Goal: Task Accomplishment & Management: Complete application form

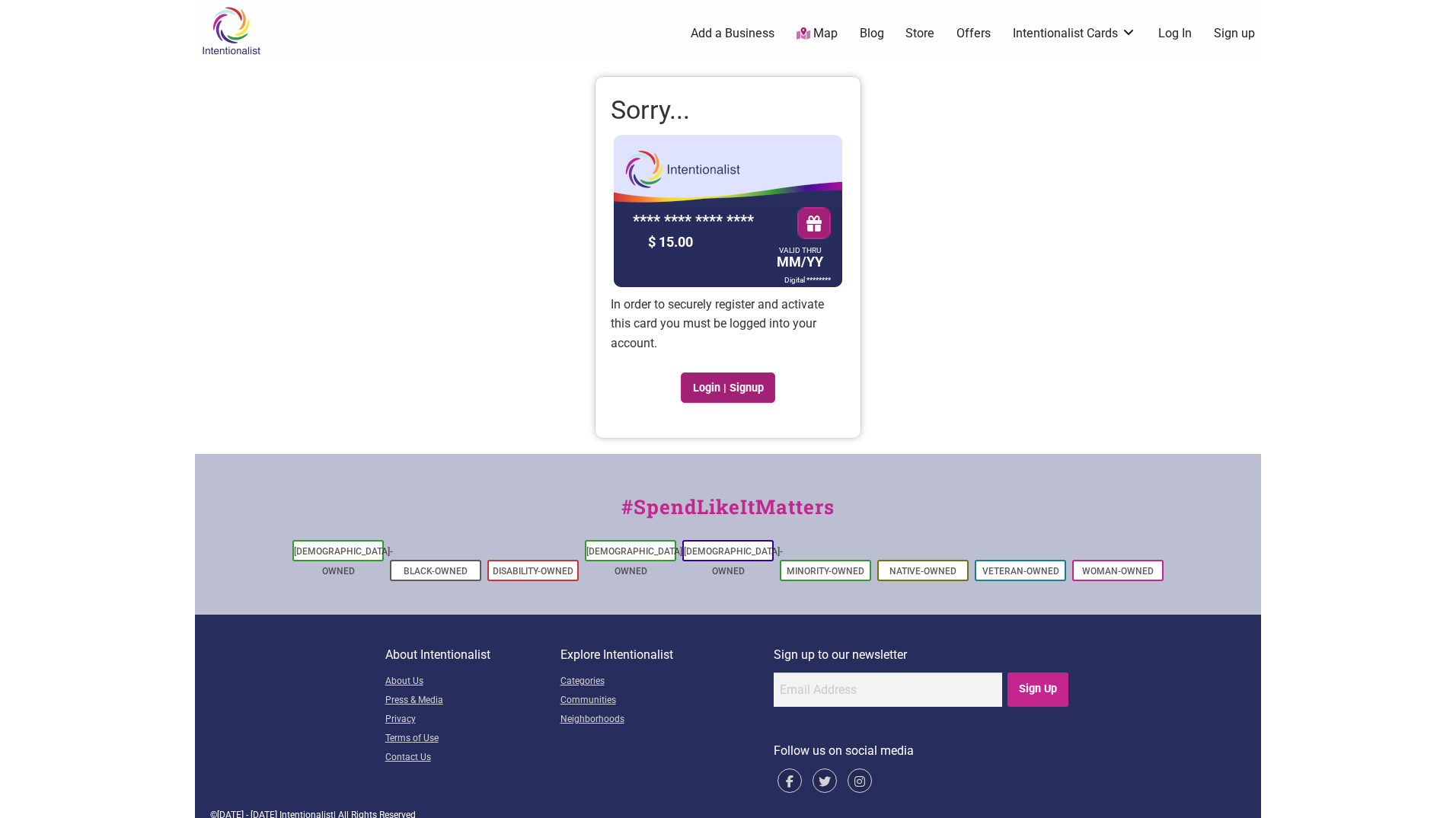
click at [742, 386] on link "Login | Signup" at bounding box center [728, 387] width 94 height 30
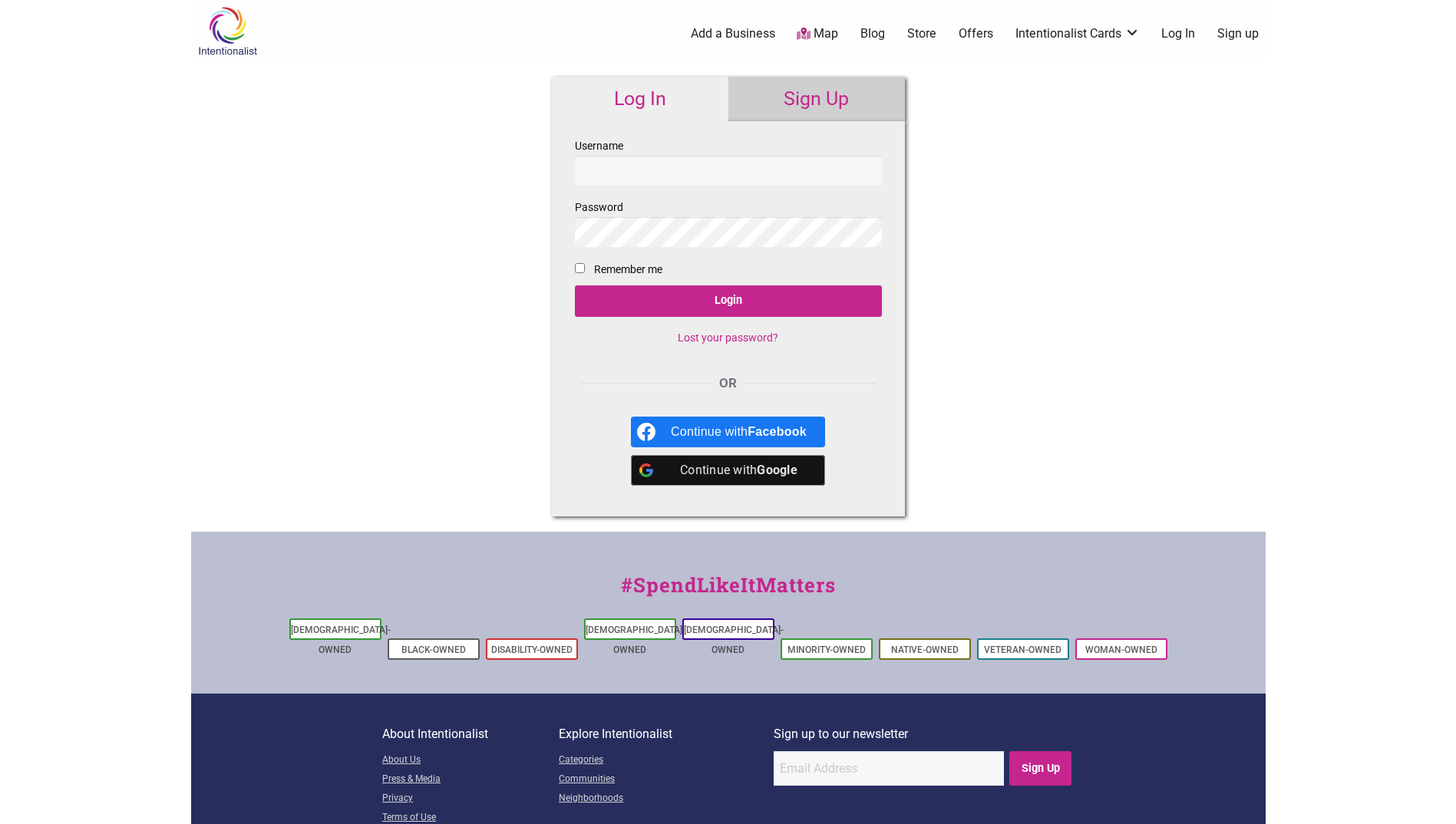
click at [680, 180] on input "Username" at bounding box center [728, 171] width 307 height 30
type input "craigb551"
click at [582, 271] on input "Remember me" at bounding box center [580, 268] width 10 height 10
checkbox input "true"
click at [850, 95] on link "Sign Up" at bounding box center [816, 99] width 177 height 44
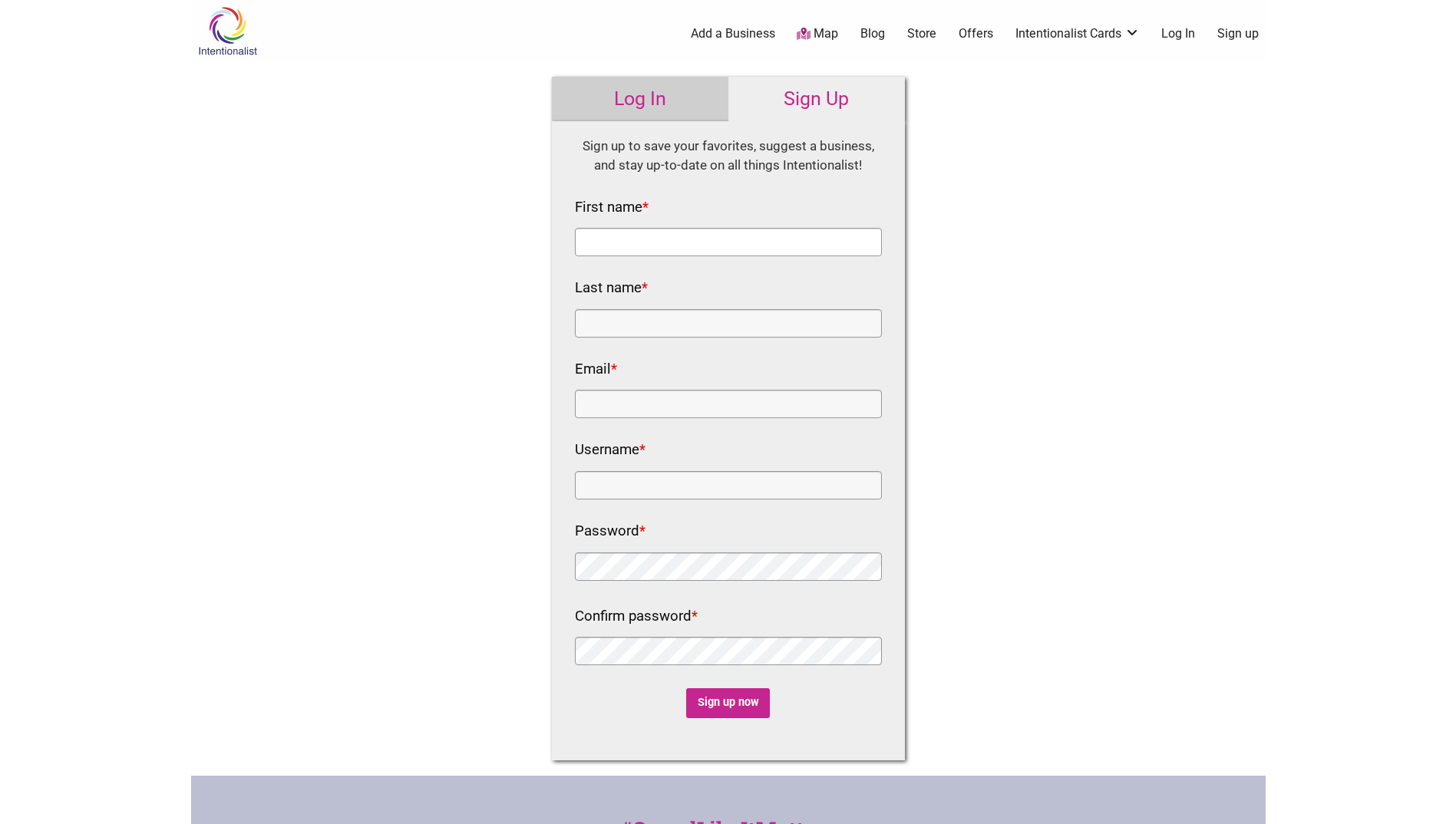
click at [644, 243] on input "First name *" at bounding box center [728, 242] width 307 height 29
type input "[PERSON_NAME]"
type input "[EMAIL_ADDRESS][DOMAIN_NAME]"
click at [654, 487] on input "Username *" at bounding box center [728, 486] width 307 height 29
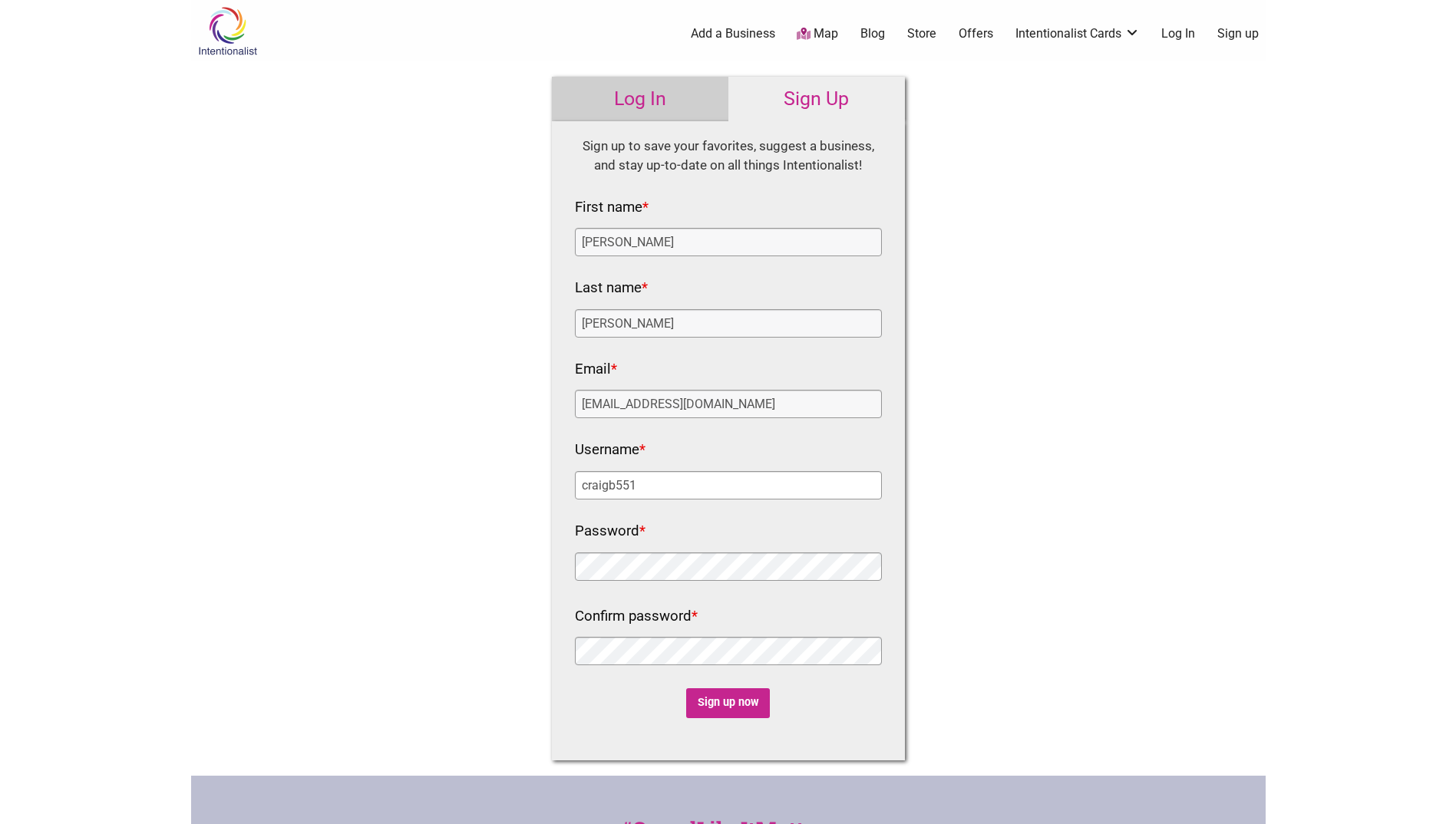
type input "craigb551"
click at [731, 700] on input "Sign up now" at bounding box center [728, 704] width 84 height 30
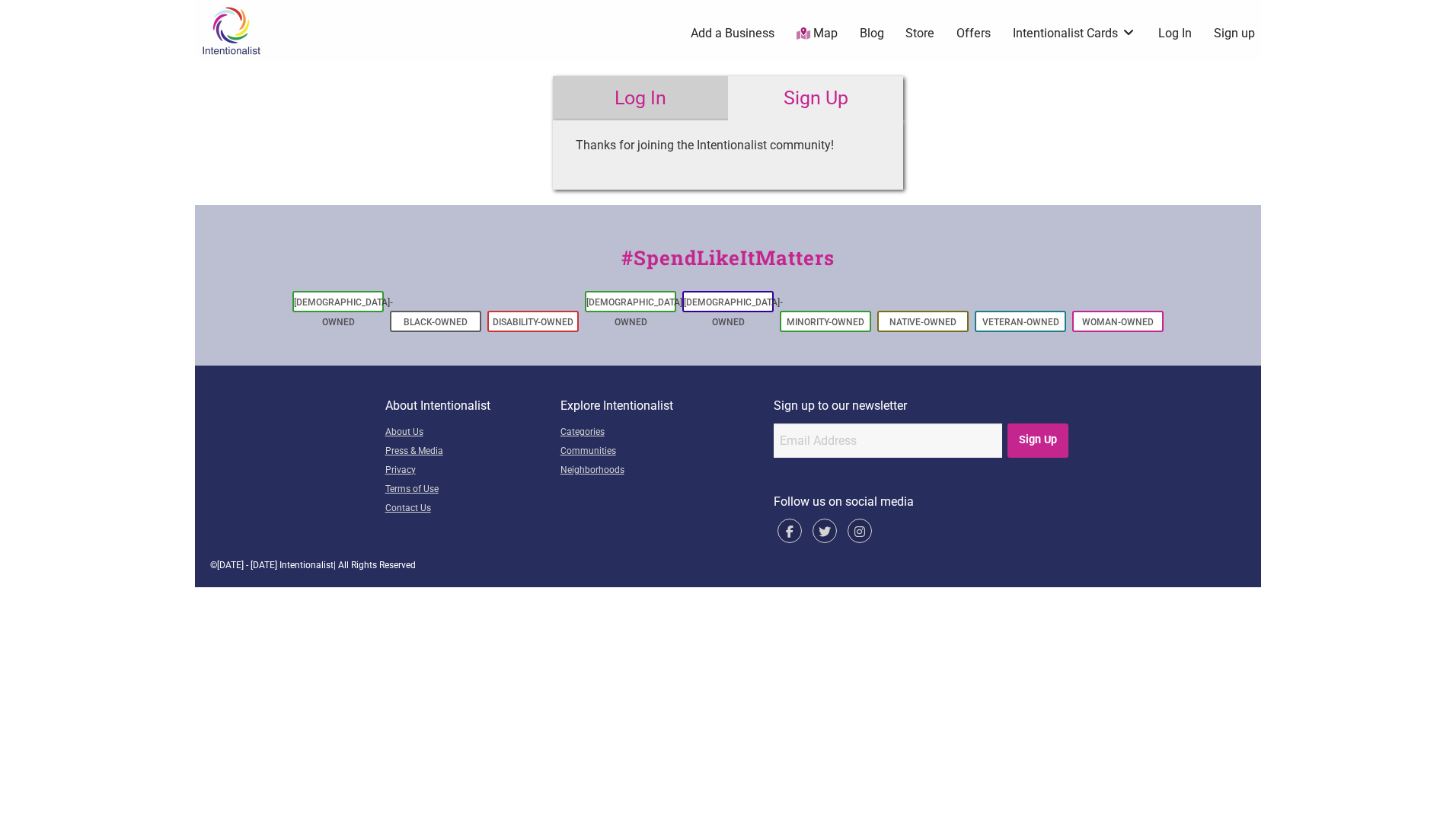
click at [655, 105] on link "Log In" at bounding box center [640, 98] width 175 height 44
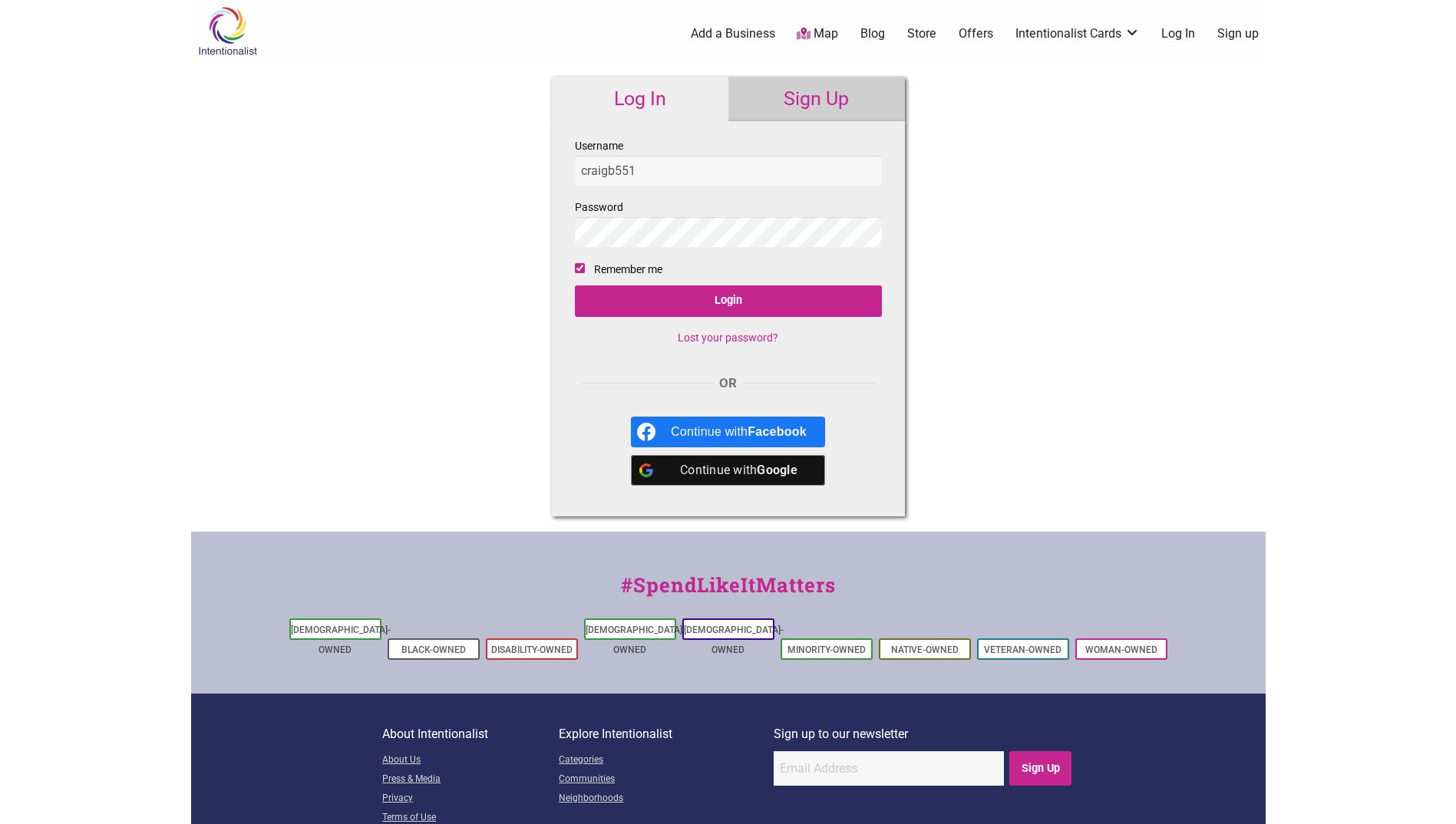
click at [399, 258] on div "Intentionalist Spend like it matters 0 Add a Business Map Blog Store Offers Int…" at bounding box center [728, 458] width 1075 height 917
click at [575, 285] on input "Login" at bounding box center [728, 301] width 307 height 32
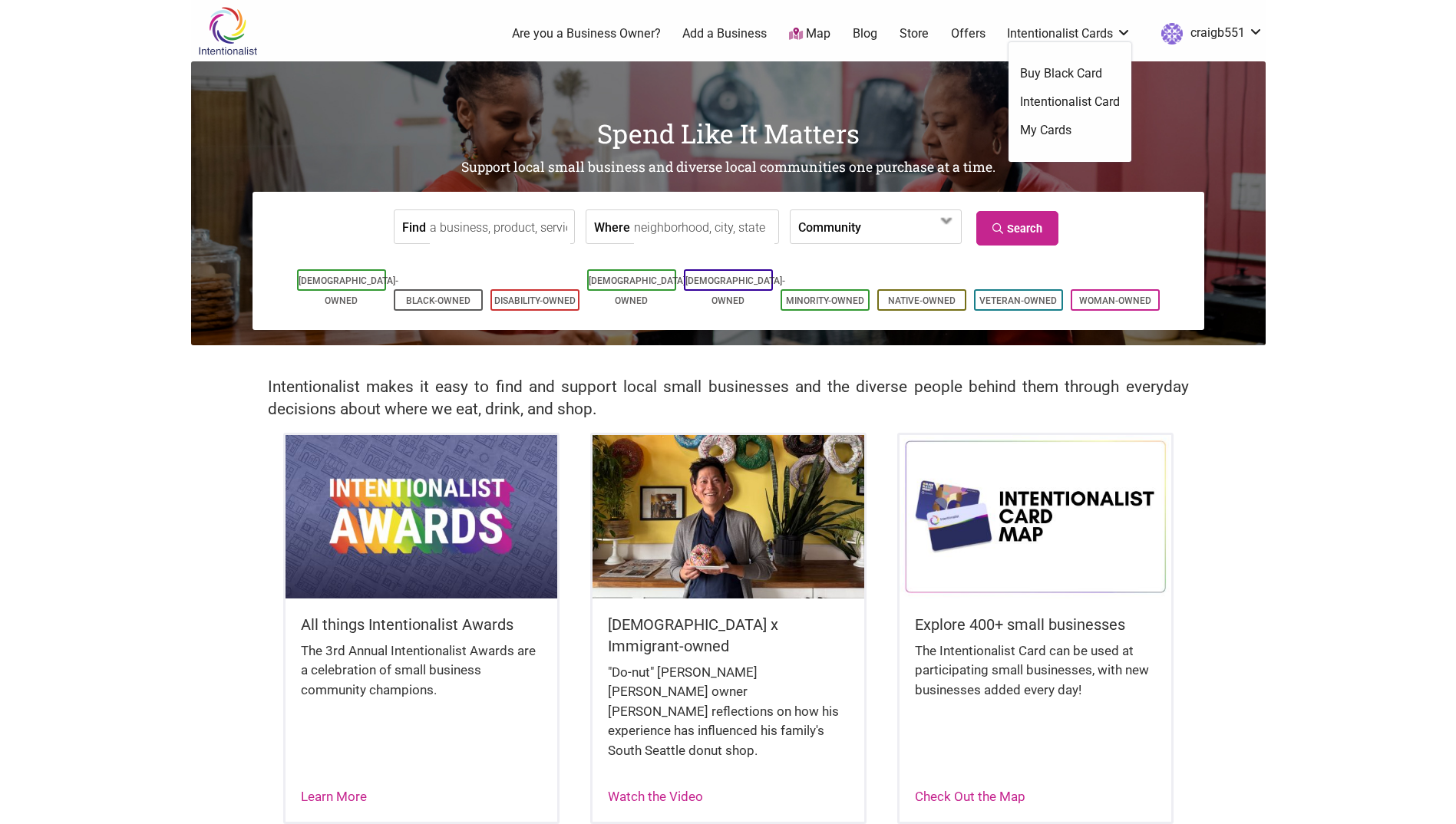
click at [1032, 129] on link "My Cards" at bounding box center [1070, 130] width 100 height 17
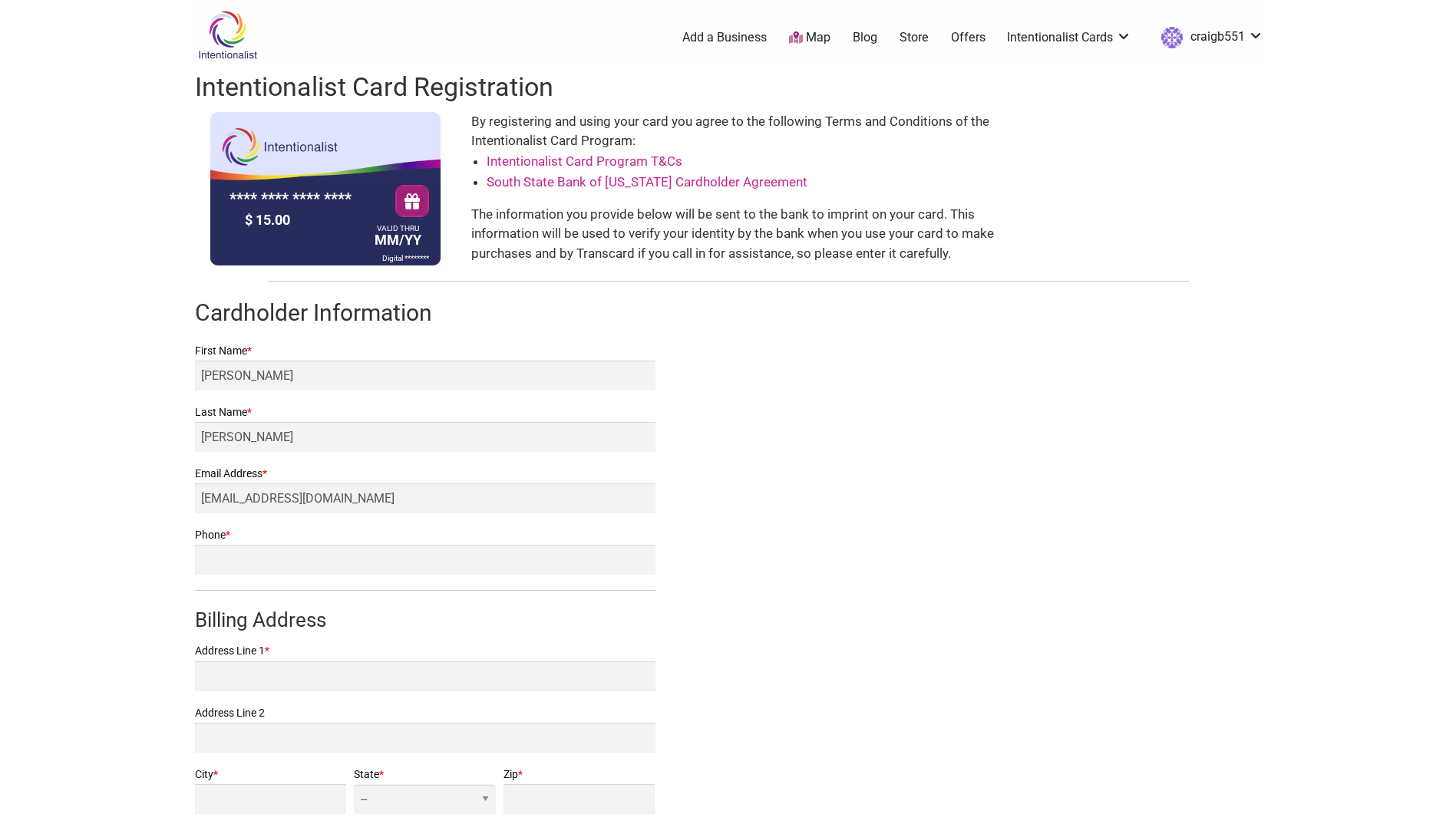
scroll to position [154, 0]
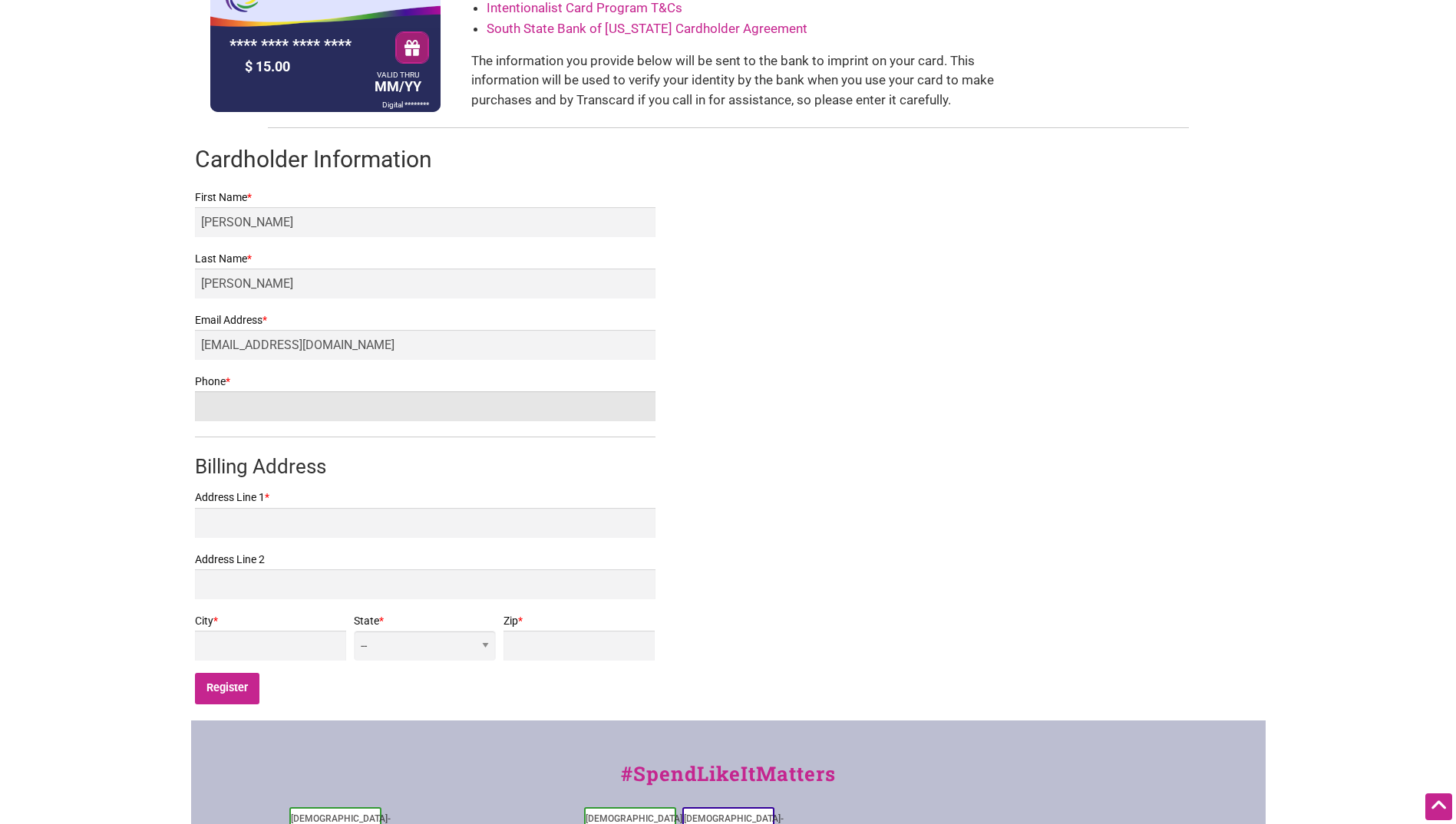
click at [372, 405] on input "Phone *" at bounding box center [425, 407] width 461 height 30
type input "2065486697"
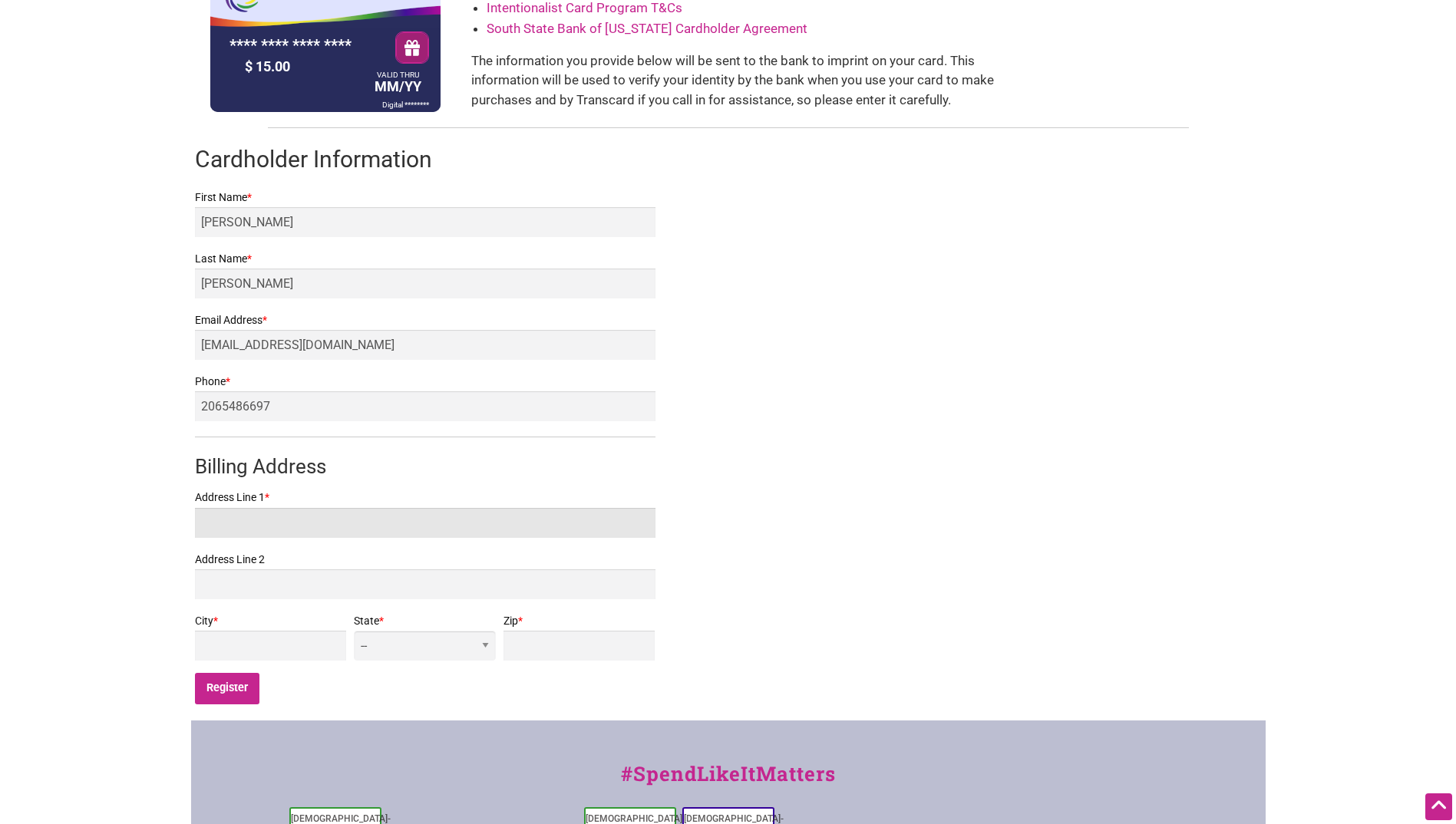
click at [302, 522] on input "Address Line 1 *" at bounding box center [425, 523] width 461 height 30
type input "18539 Meridian Ave N"
click at [347, 644] on input "City *" at bounding box center [271, 645] width 152 height 30
type input "Shoreline"
select select "WA"
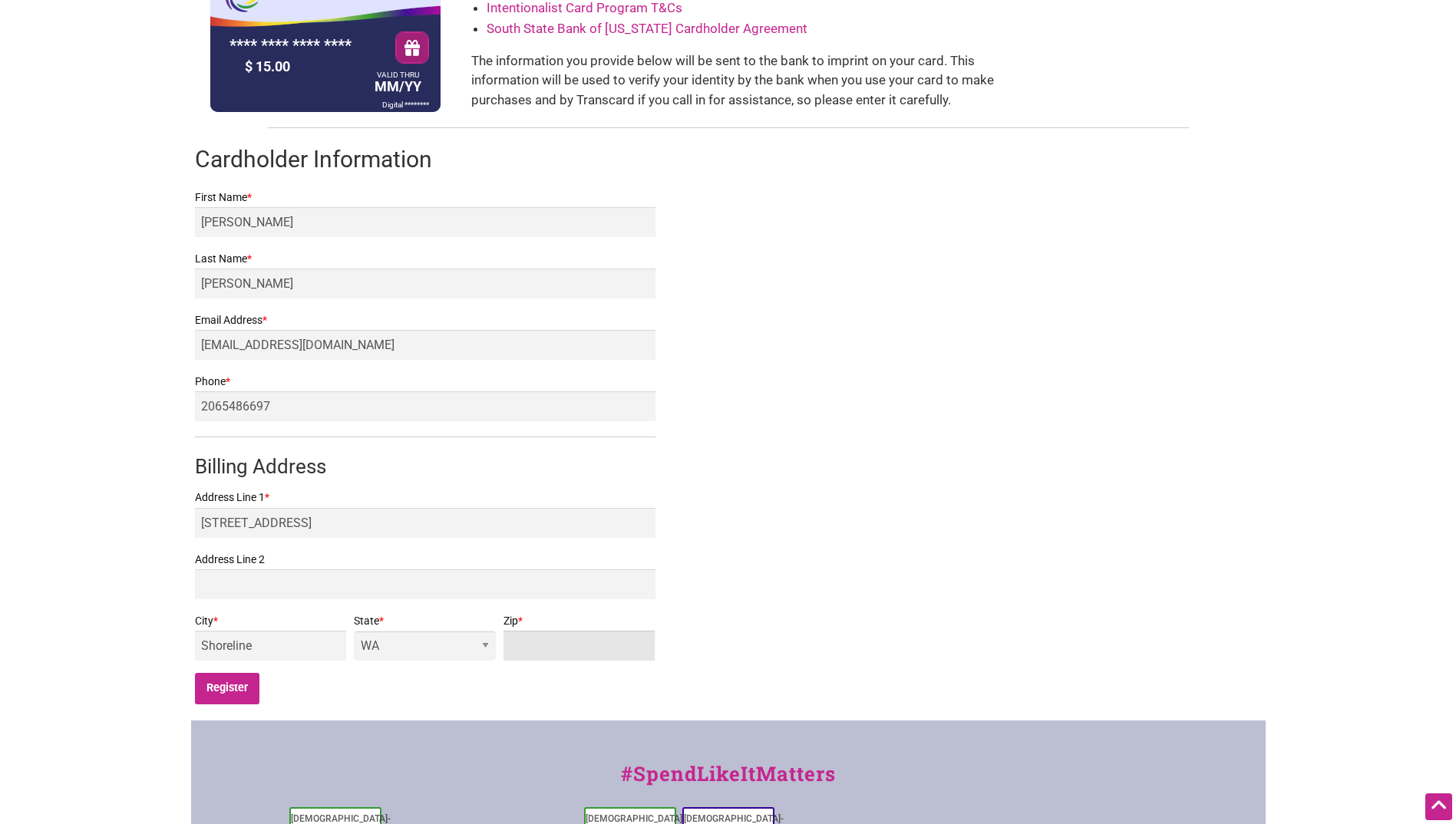
click at [553, 637] on input "Zip *" at bounding box center [579, 645] width 152 height 30
type input "98133"
click at [220, 682] on input "Register" at bounding box center [228, 689] width 65 height 32
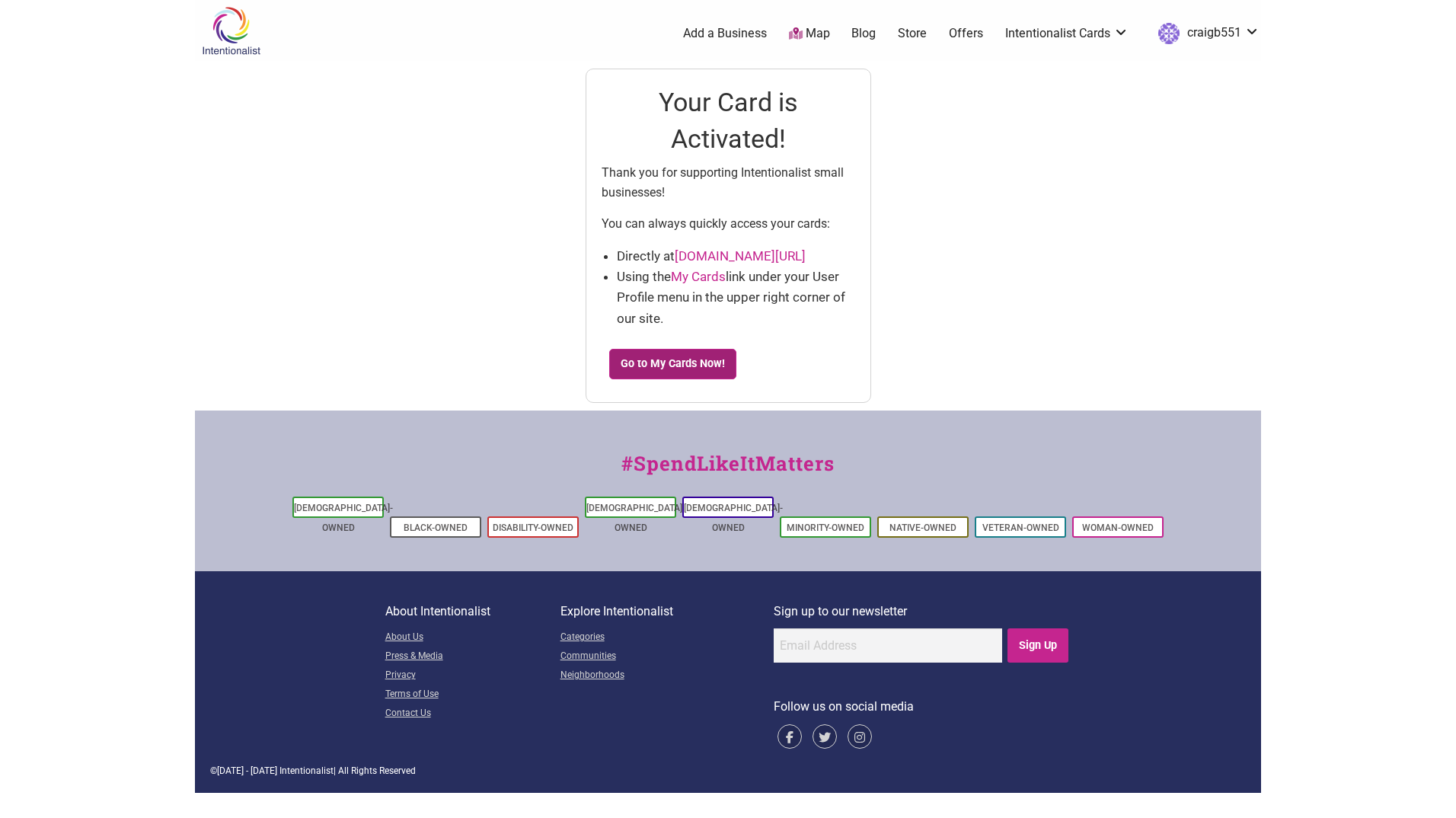
click at [653, 372] on link "Go to My Cards Now!" at bounding box center [673, 363] width 128 height 30
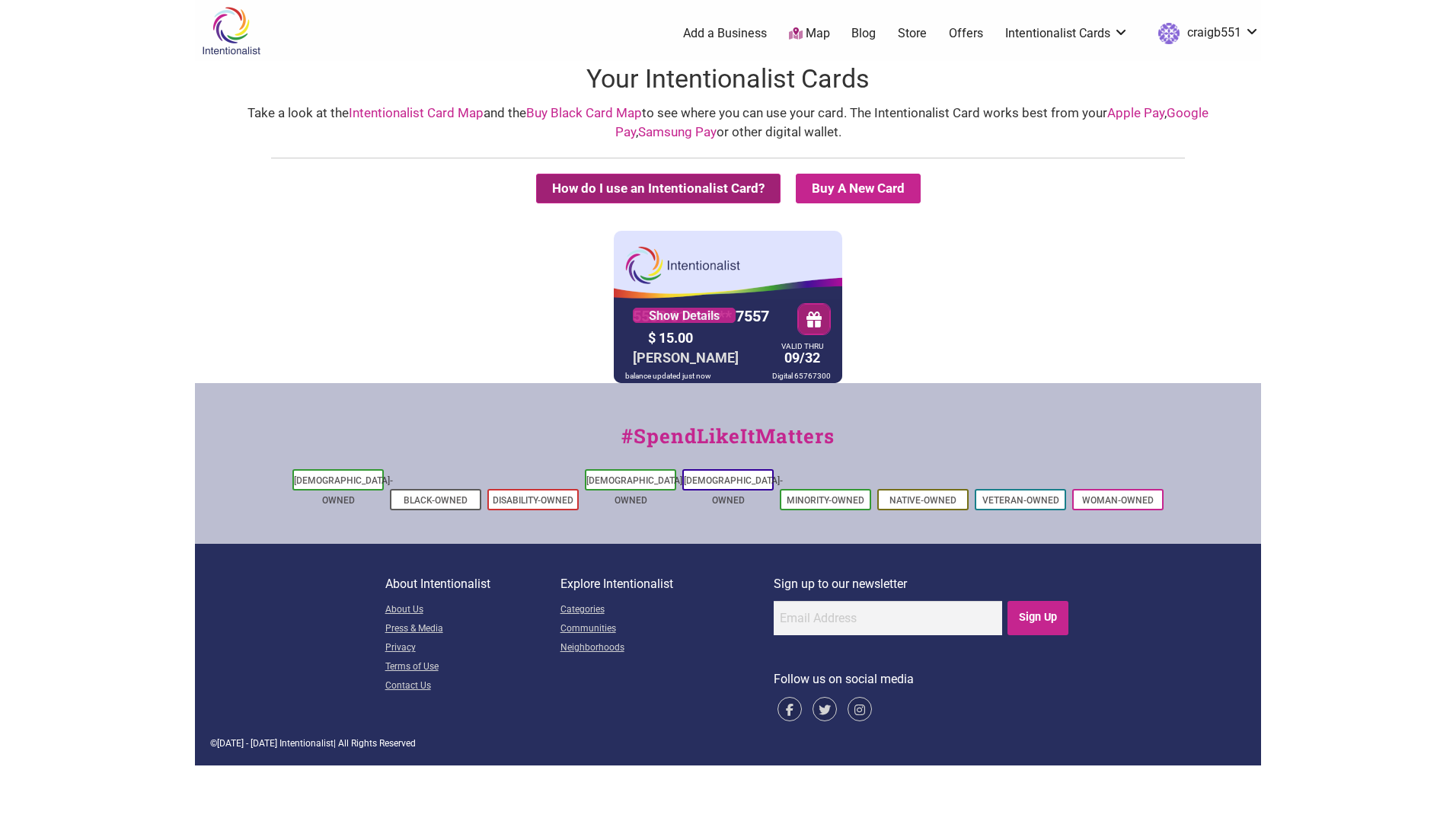
click at [715, 183] on button "How do I use an Intentionalist Card?" at bounding box center [659, 188] width 245 height 29
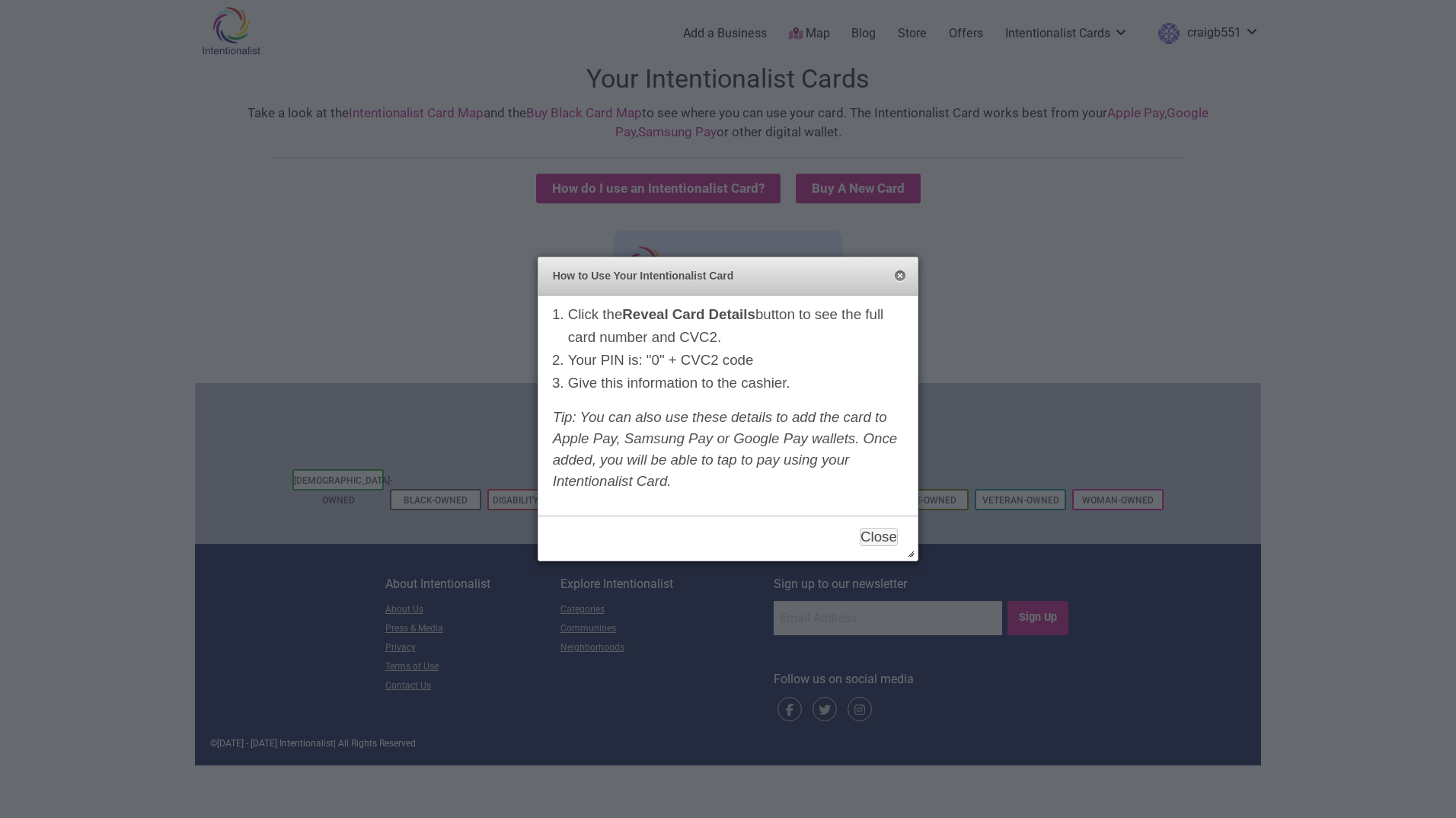
click at [898, 276] on button "Close" at bounding box center [900, 276] width 12 height 12
